Goal: Transaction & Acquisition: Purchase product/service

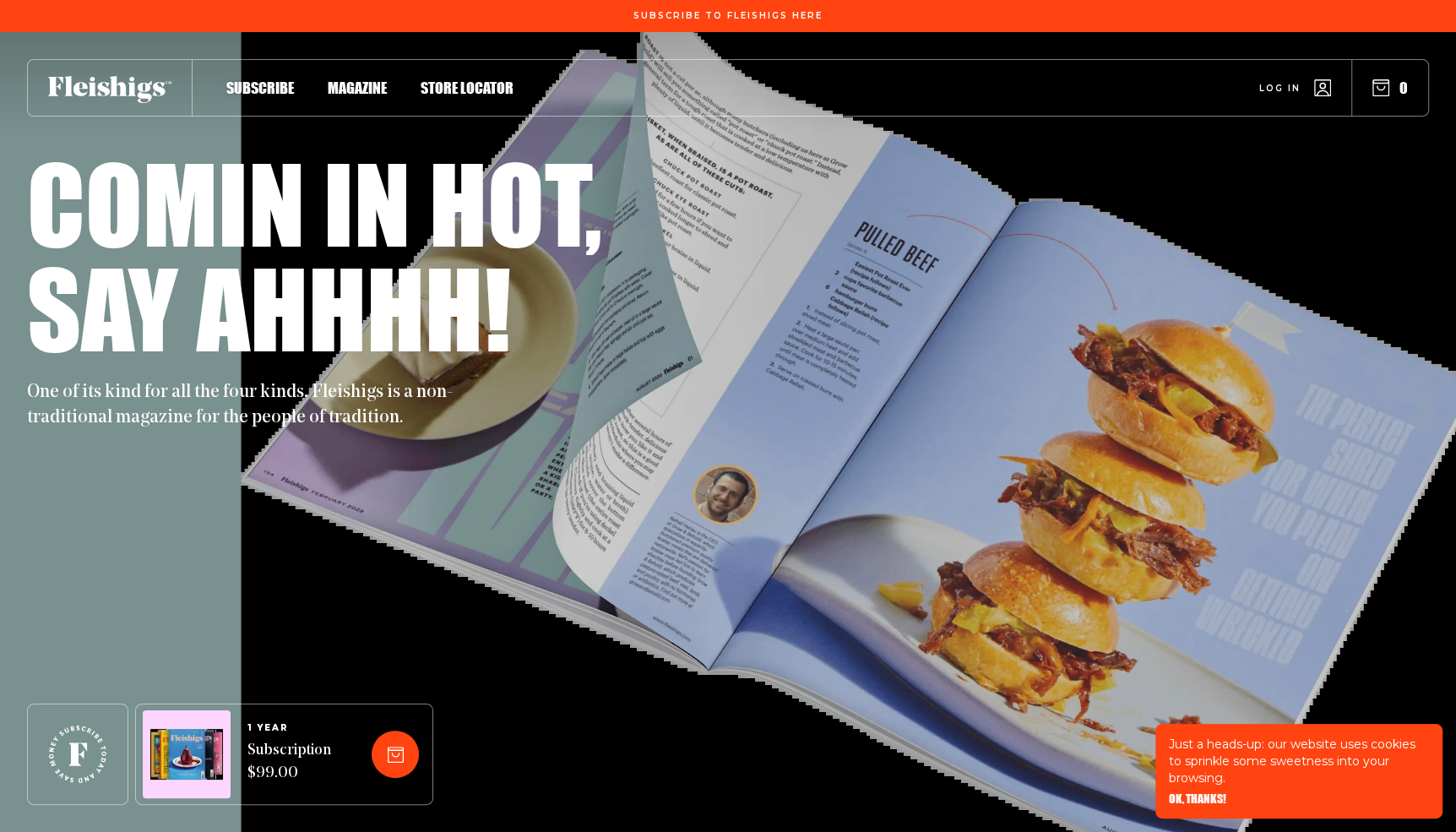
click at [359, 80] on span "Magazine" at bounding box center [357, 69] width 59 height 18
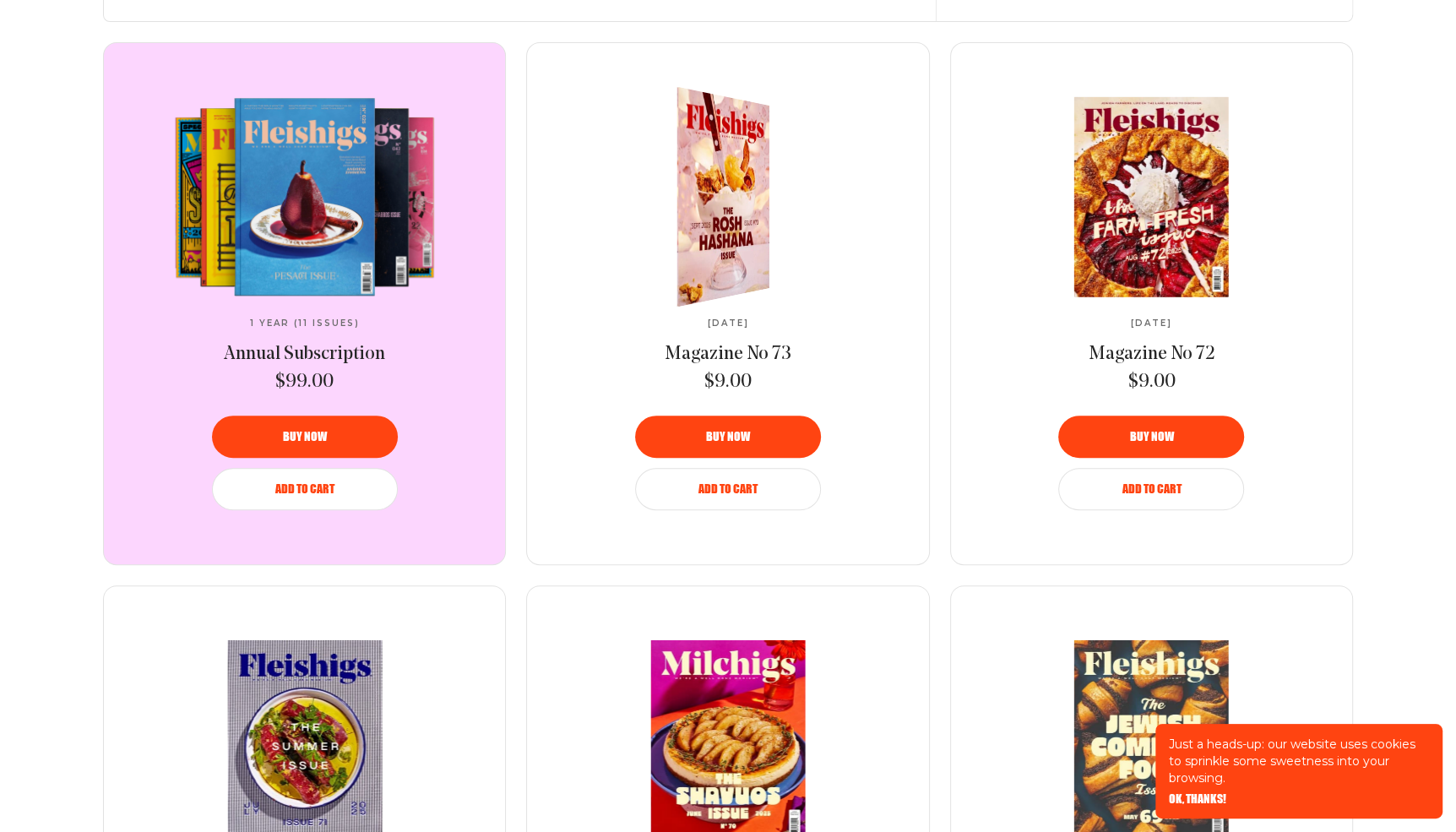
scroll to position [592, 0]
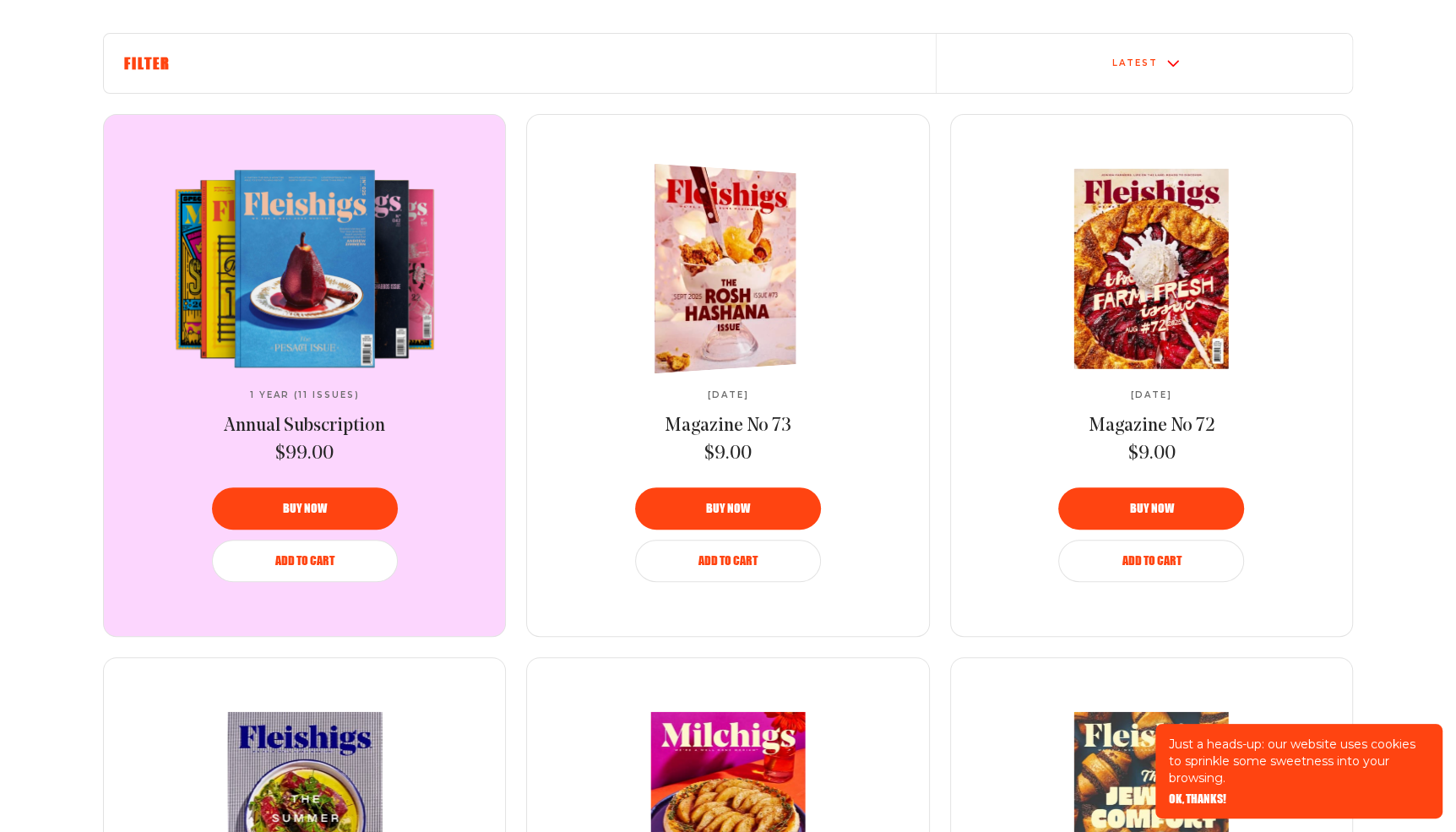
click at [726, 502] on span "Buy now" at bounding box center [728, 496] width 44 height 11
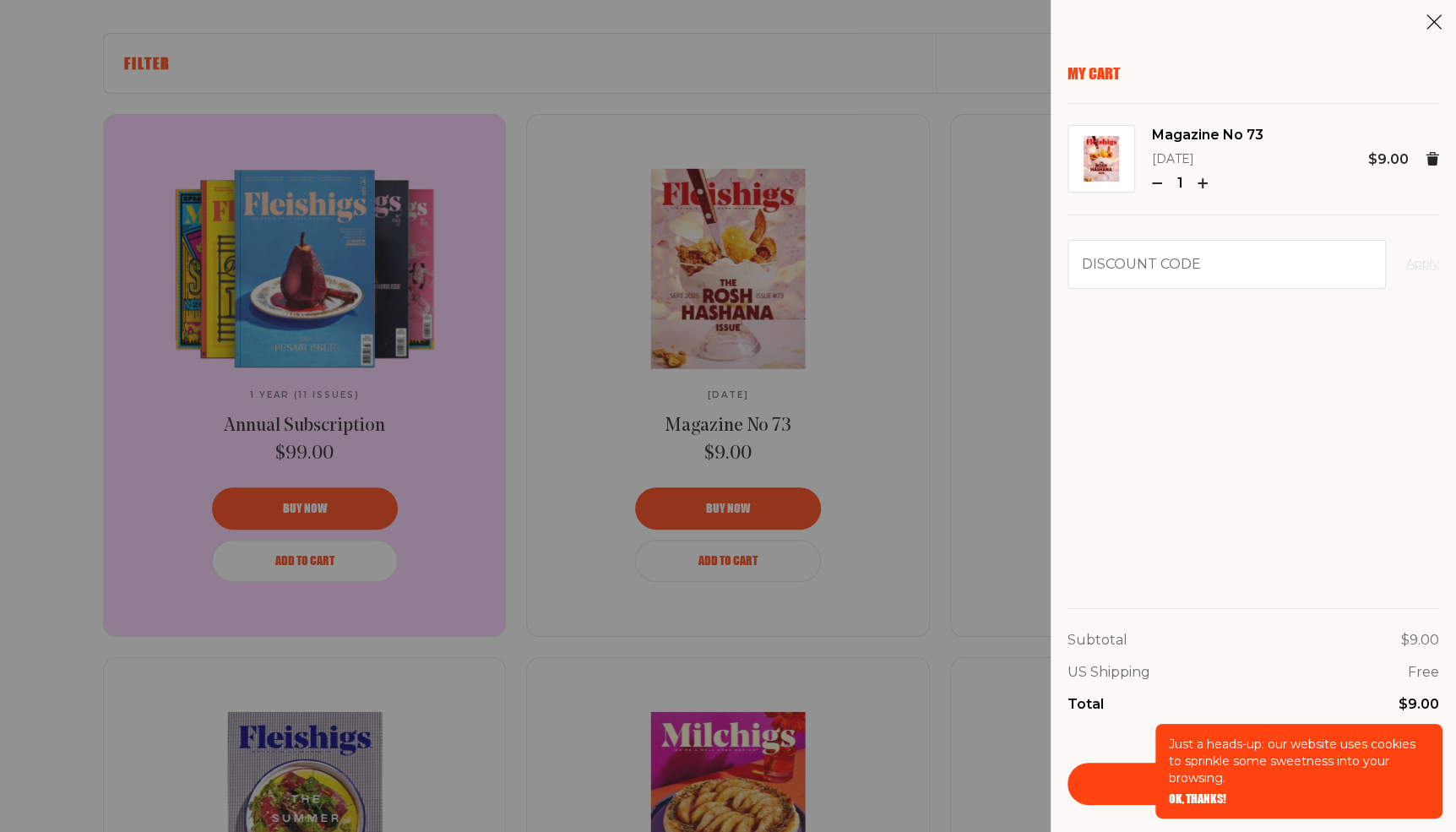
click at [936, 452] on div "My Cart Magazine No 73 [DATE] 1 $9.00 Discount code Apply Subtotal $9.00 US Shi…" at bounding box center [728, 416] width 1456 height 832
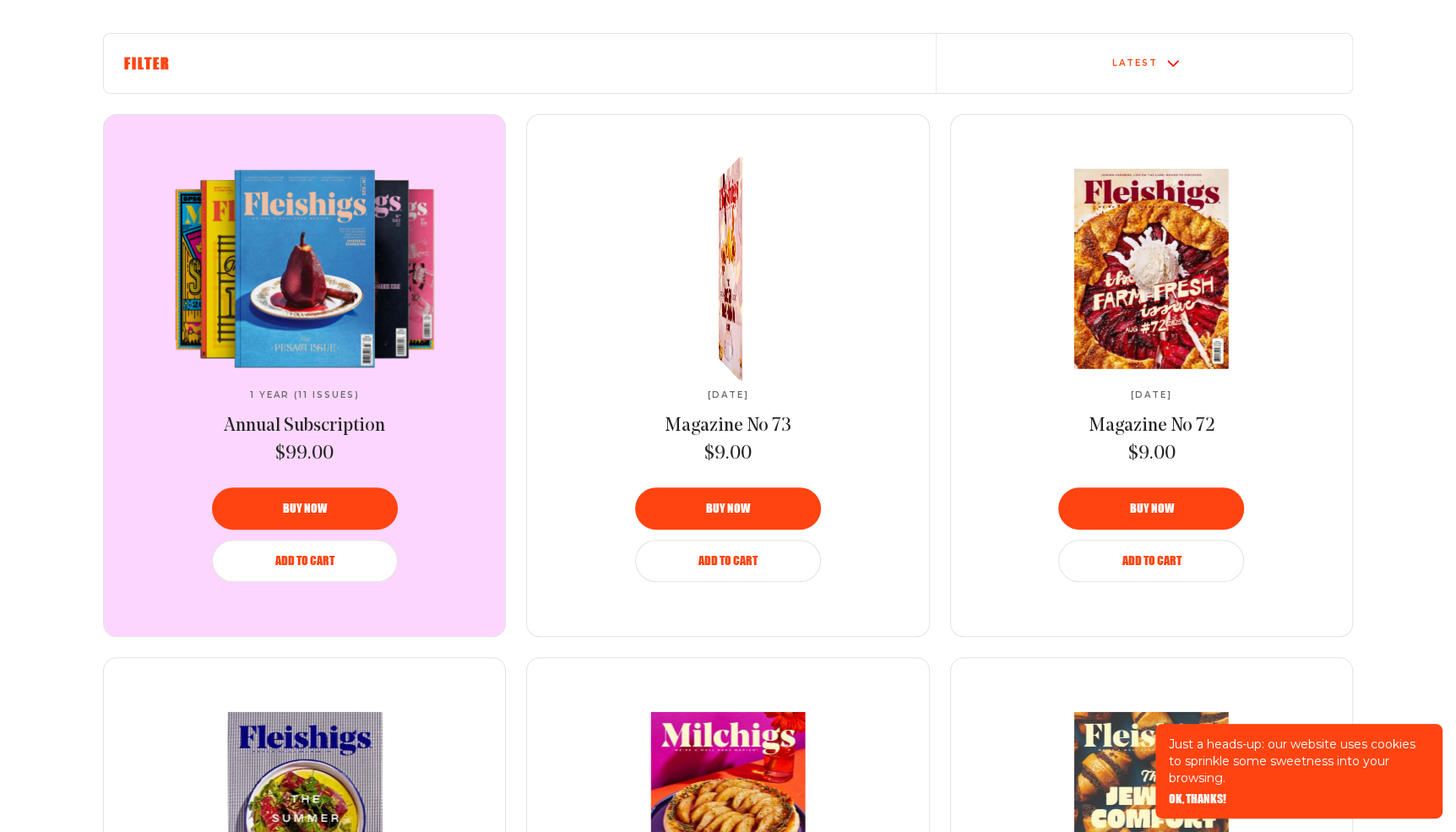
click at [732, 555] on span "Add to Cart" at bounding box center [728, 548] width 59 height 11
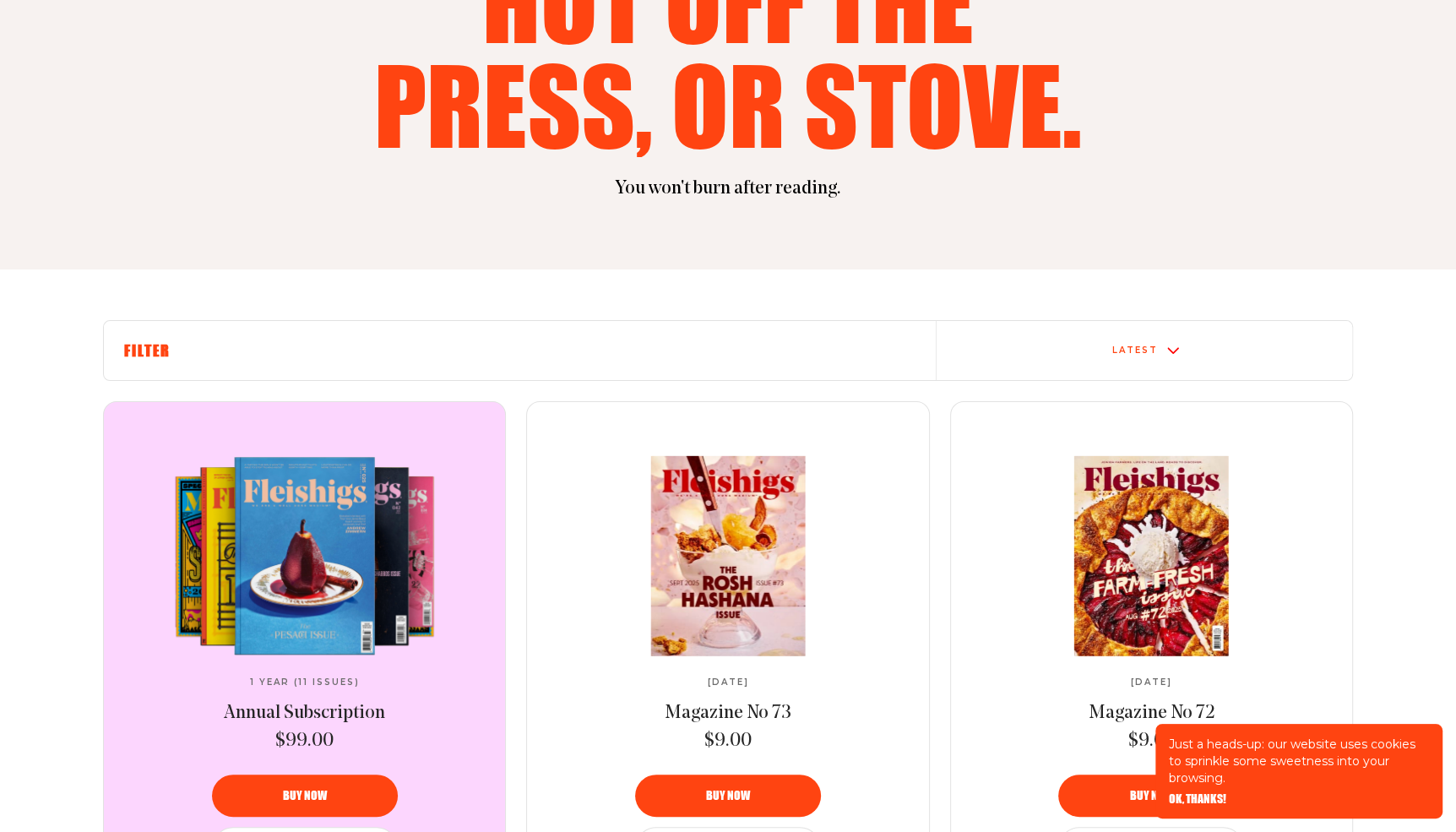
scroll to position [0, 0]
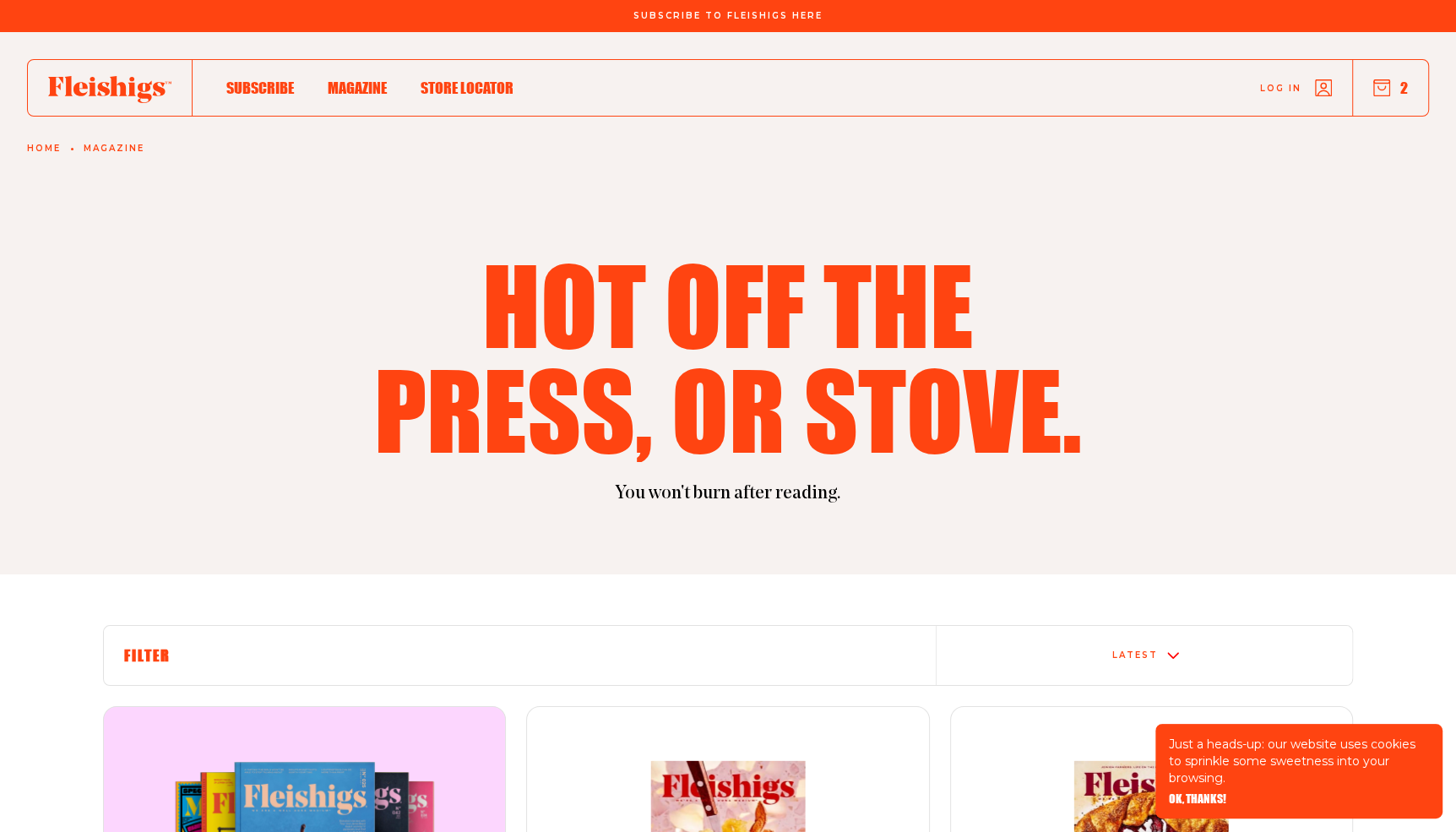
click at [281, 98] on div "Subscribe Magazine Store locator Log in 2" at bounding box center [728, 88] width 1402 height 58
click at [256, 80] on span "Subscribe" at bounding box center [259, 69] width 67 height 18
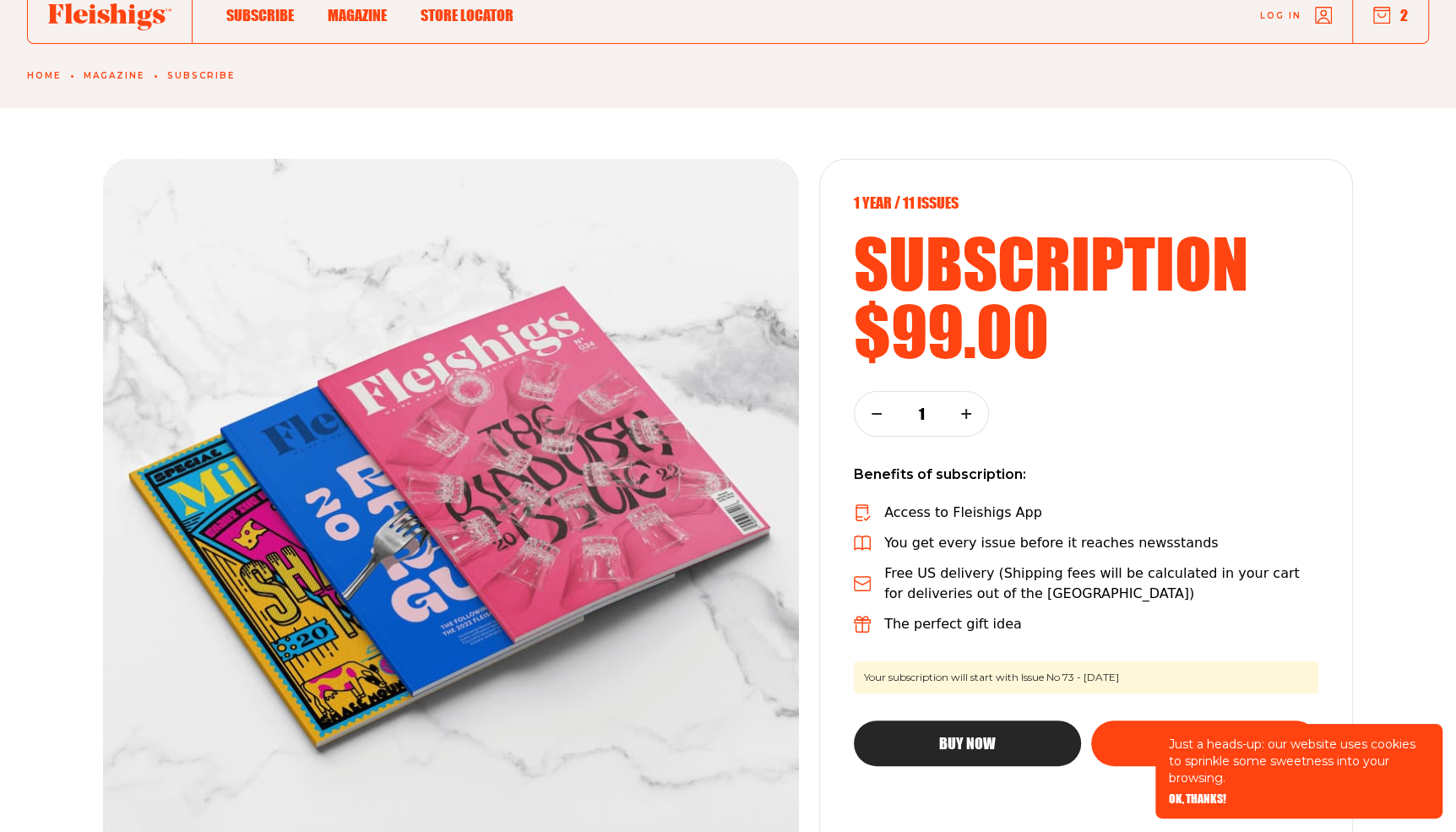
scroll to position [208, 0]
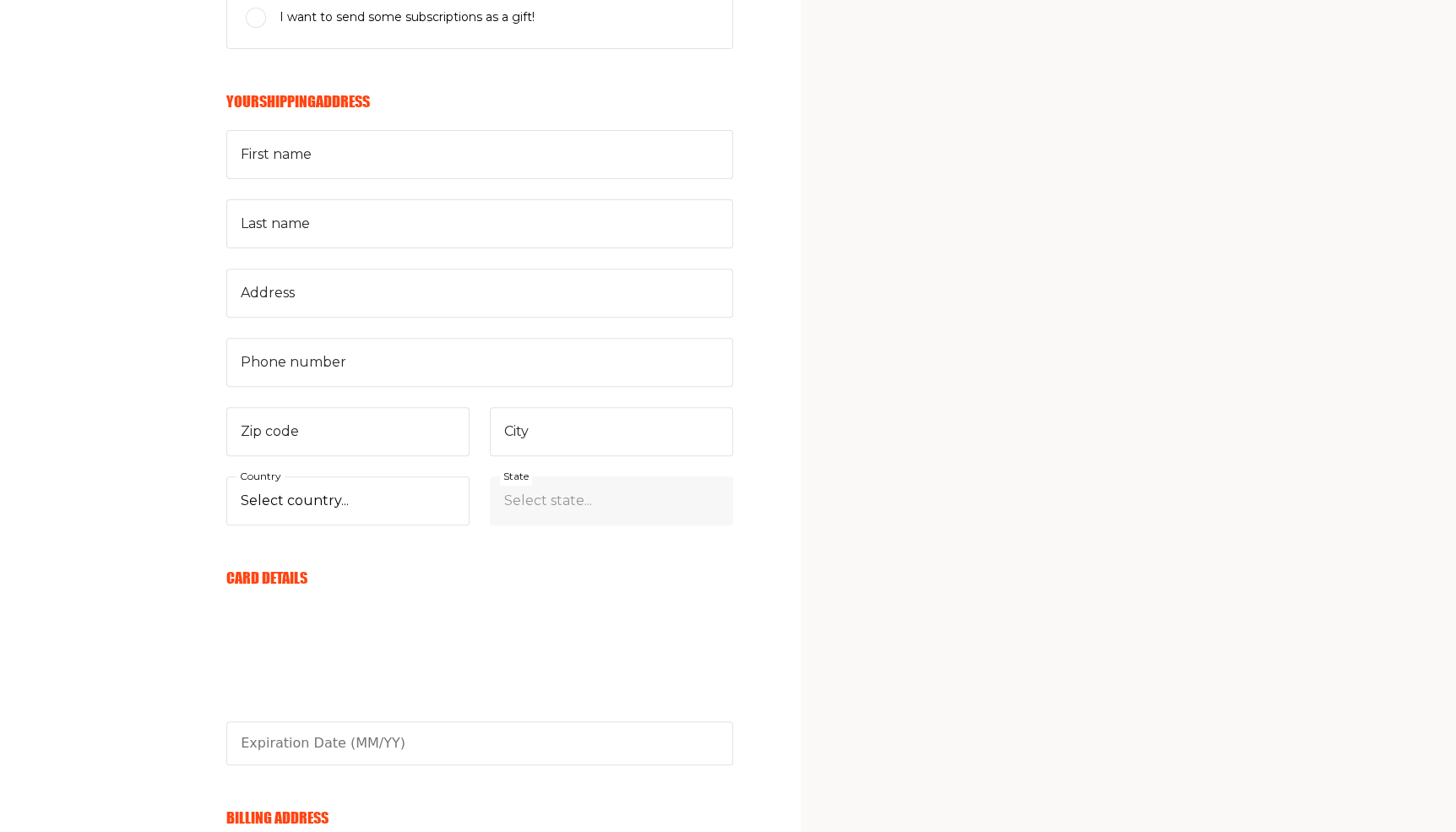
scroll to position [860, 0]
